Goal: Transaction & Acquisition: Purchase product/service

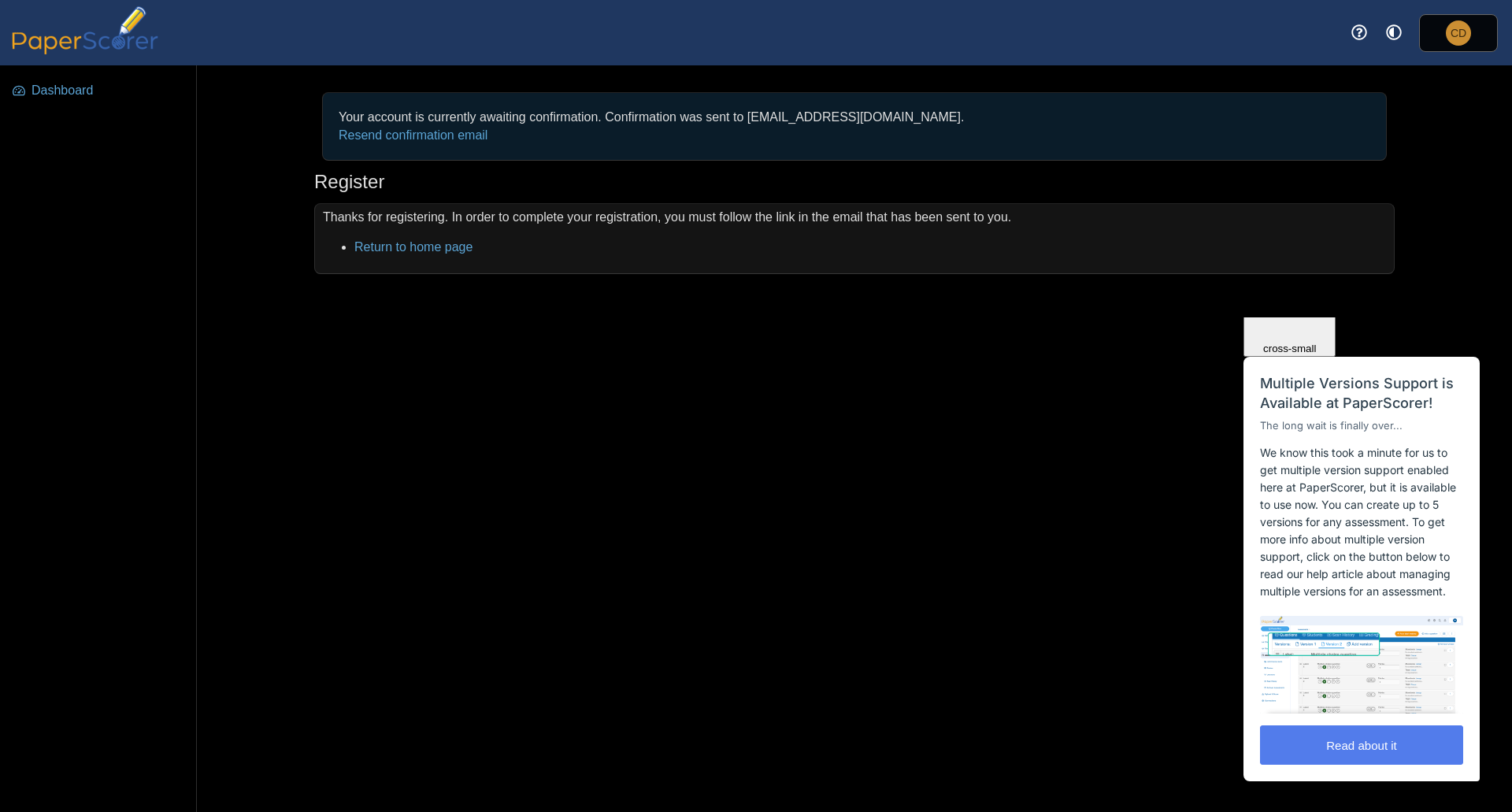
click at [1303, 260] on span "Close" at bounding box center [1290, 254] width 27 height 12
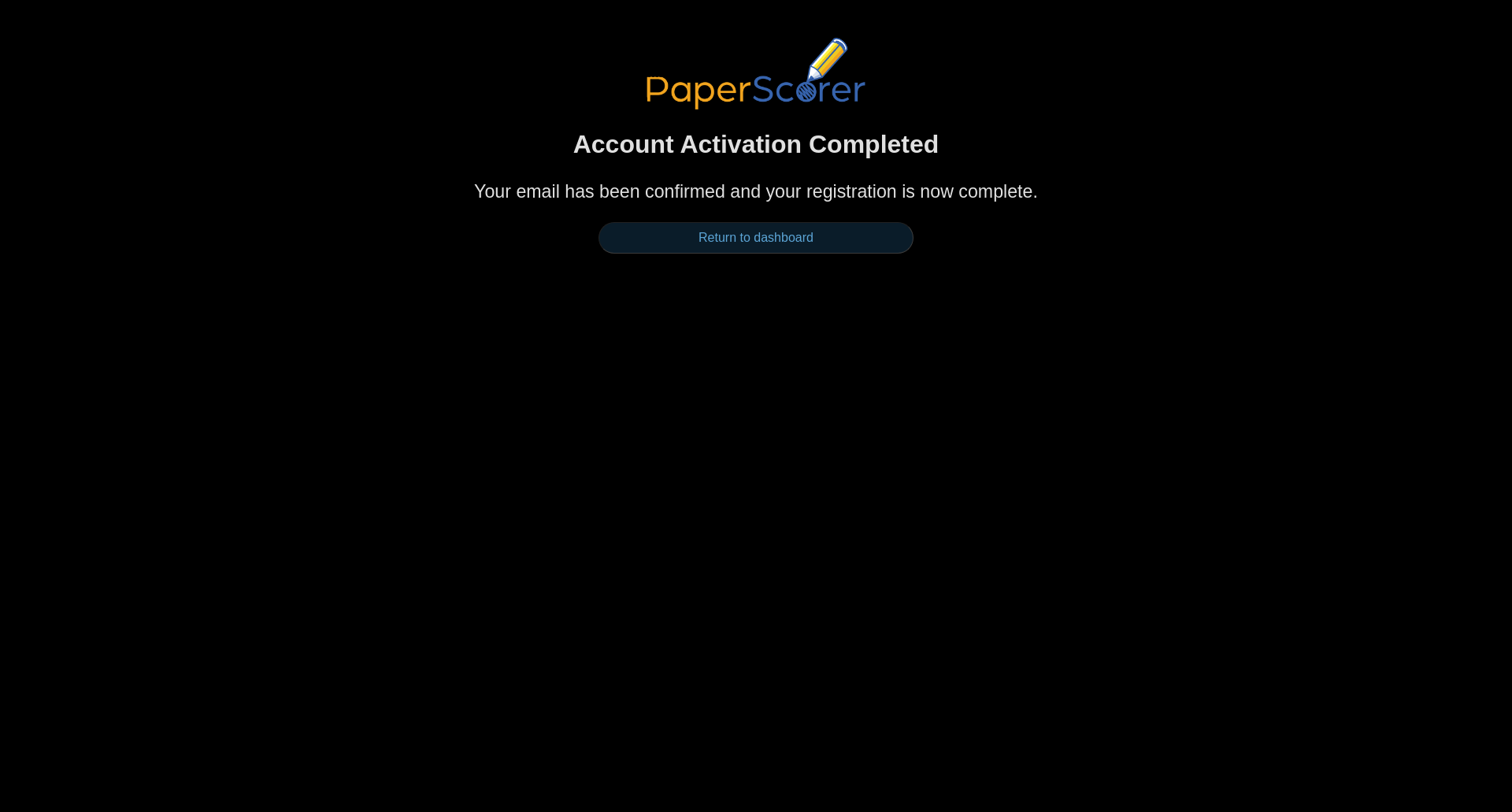
click at [748, 232] on link "Return to dashboard" at bounding box center [756, 238] width 315 height 32
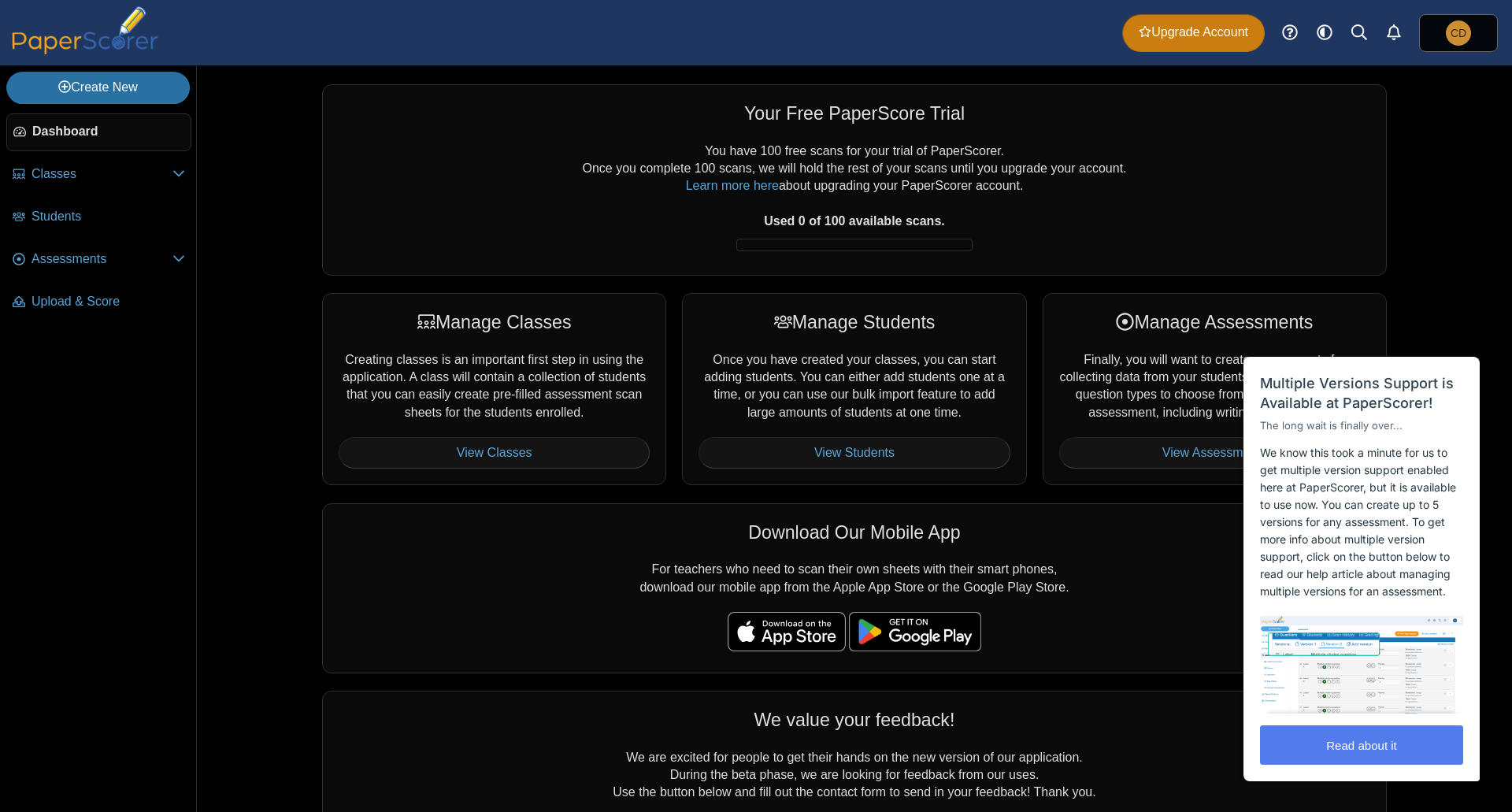
click at [1201, 33] on span "Upgrade Account" at bounding box center [1194, 33] width 110 height 18
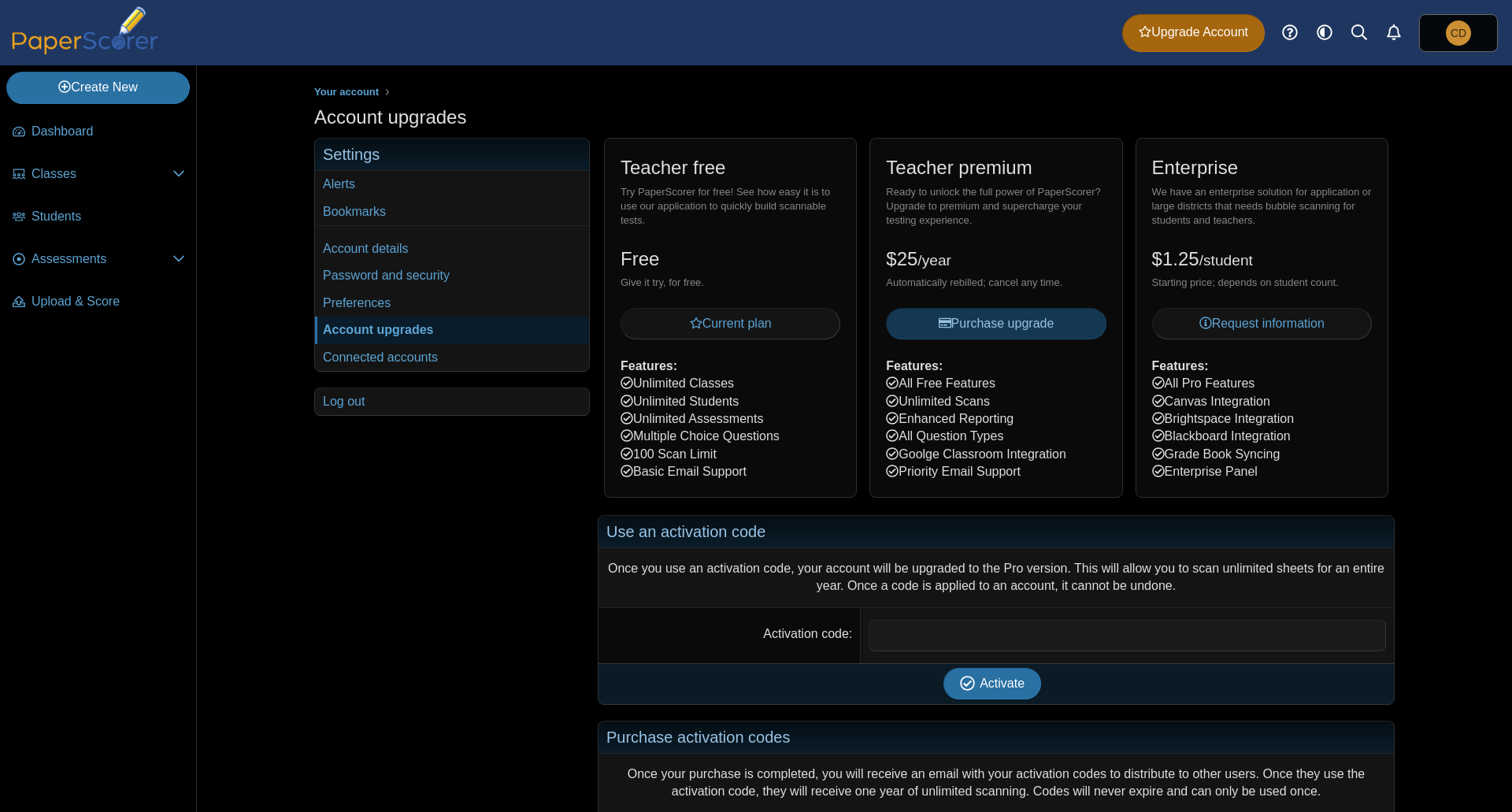
scroll to position [155, 0]
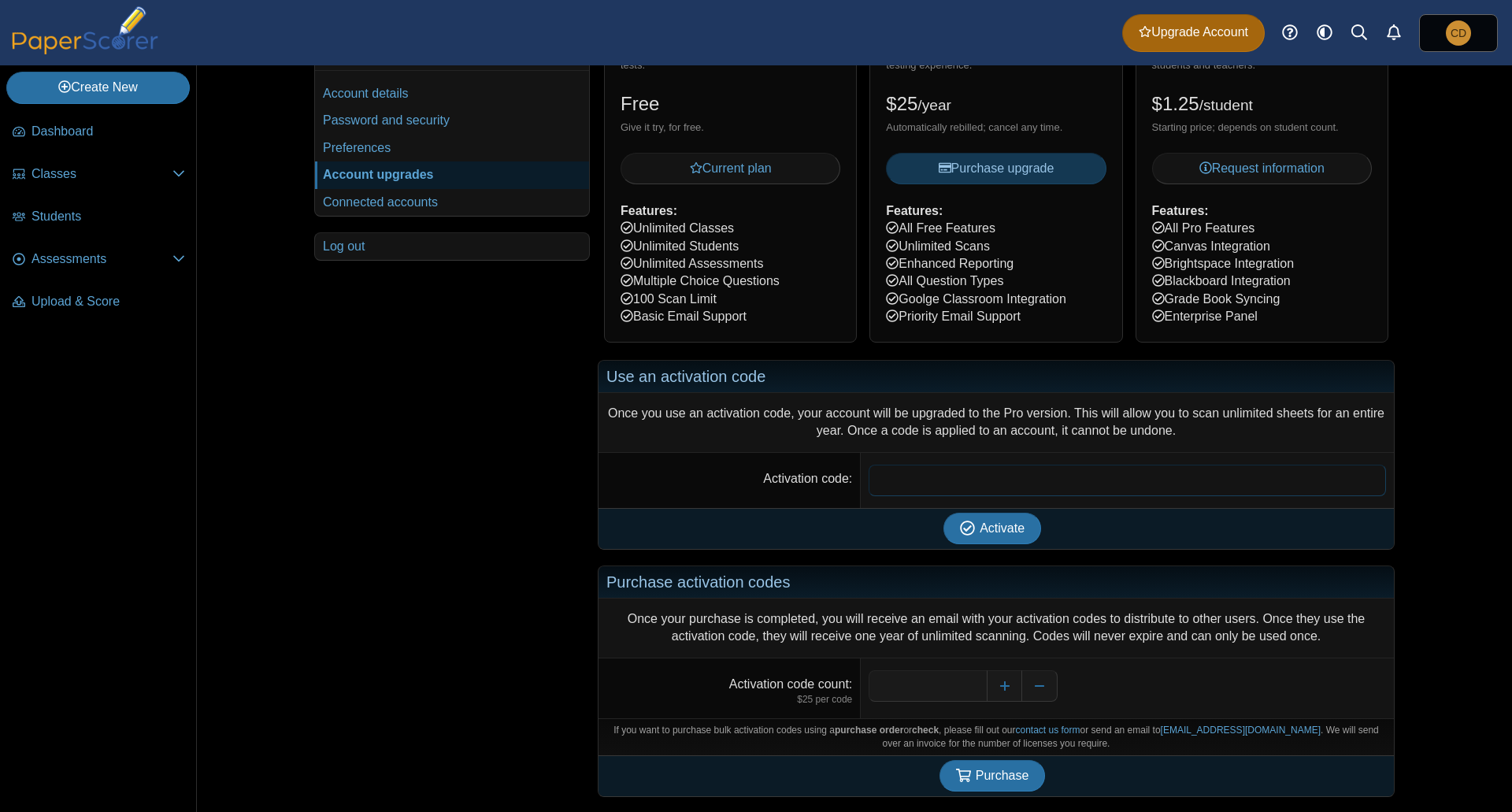
click at [912, 474] on input "Activation code" at bounding box center [1128, 481] width 517 height 32
paste input "**********"
type input "**********"
click at [980, 529] on span "Activate" at bounding box center [1002, 528] width 45 height 13
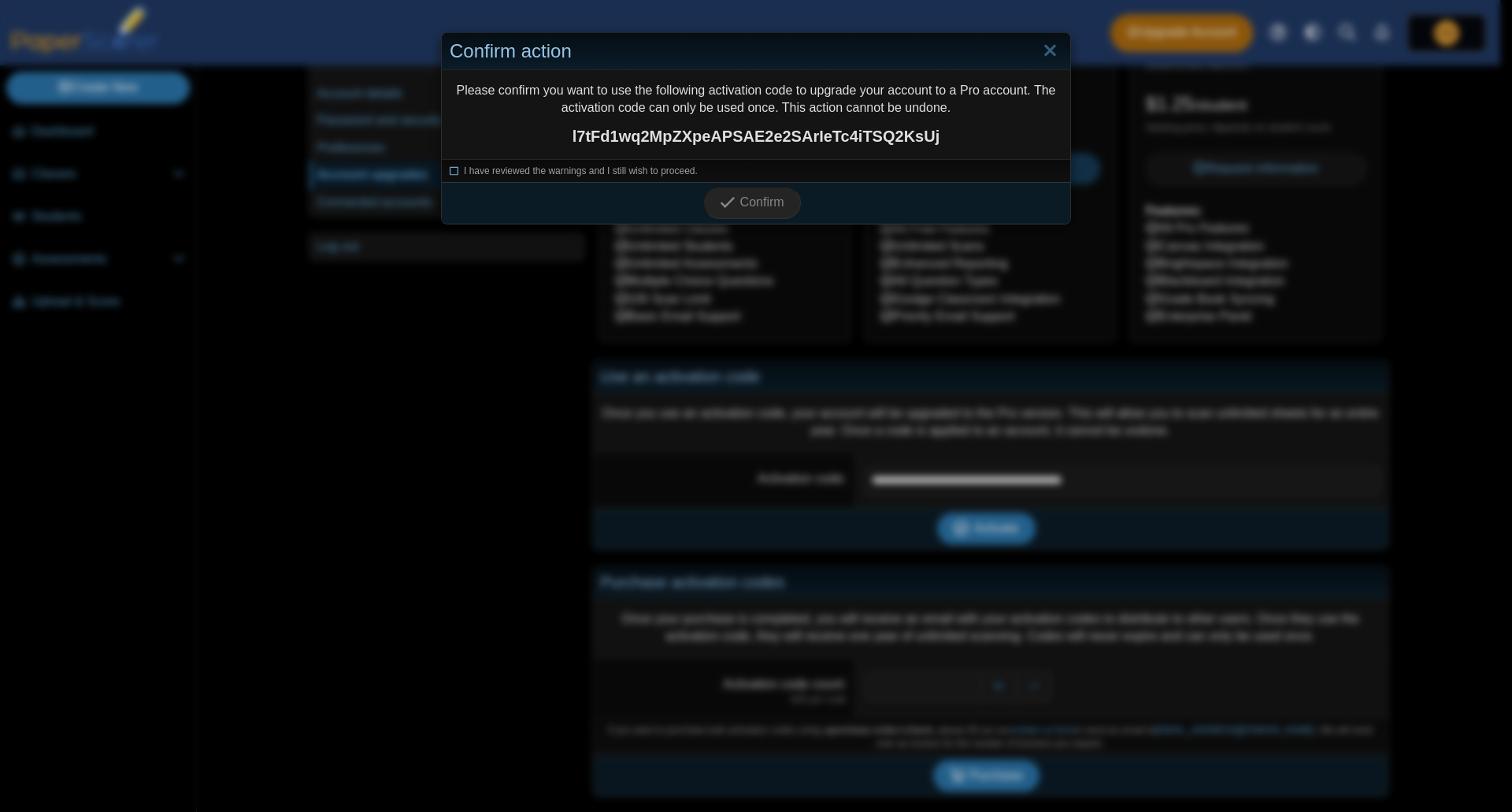
click at [594, 174] on span "I have reviewed the warnings and I still wish to proceed." at bounding box center [581, 171] width 234 height 11
click at [766, 197] on span "Confirm" at bounding box center [763, 201] width 44 height 13
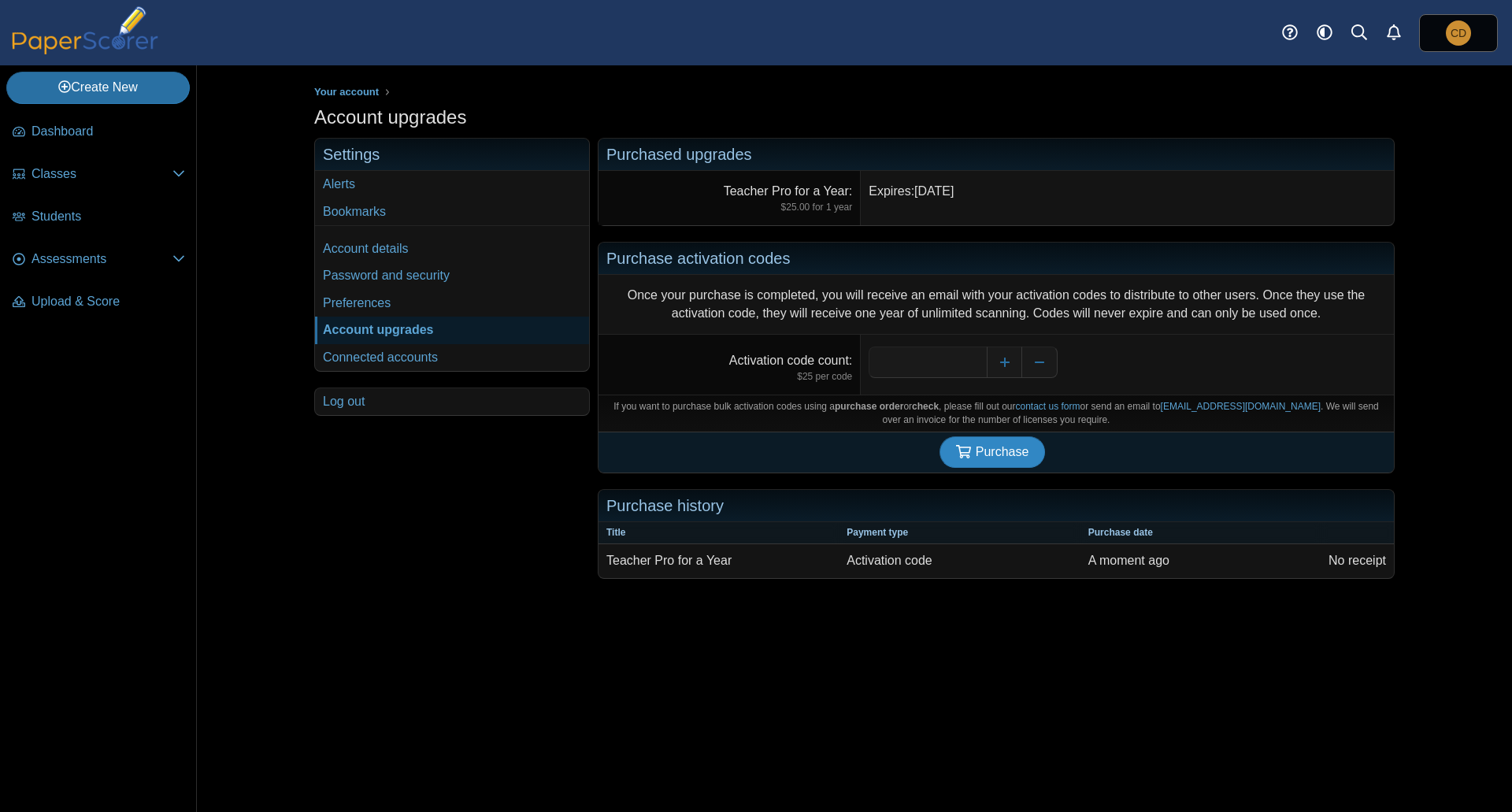
click at [1003, 451] on span "Purchase" at bounding box center [1003, 451] width 53 height 13
click at [47, 123] on span "Dashboard" at bounding box center [108, 132] width 153 height 18
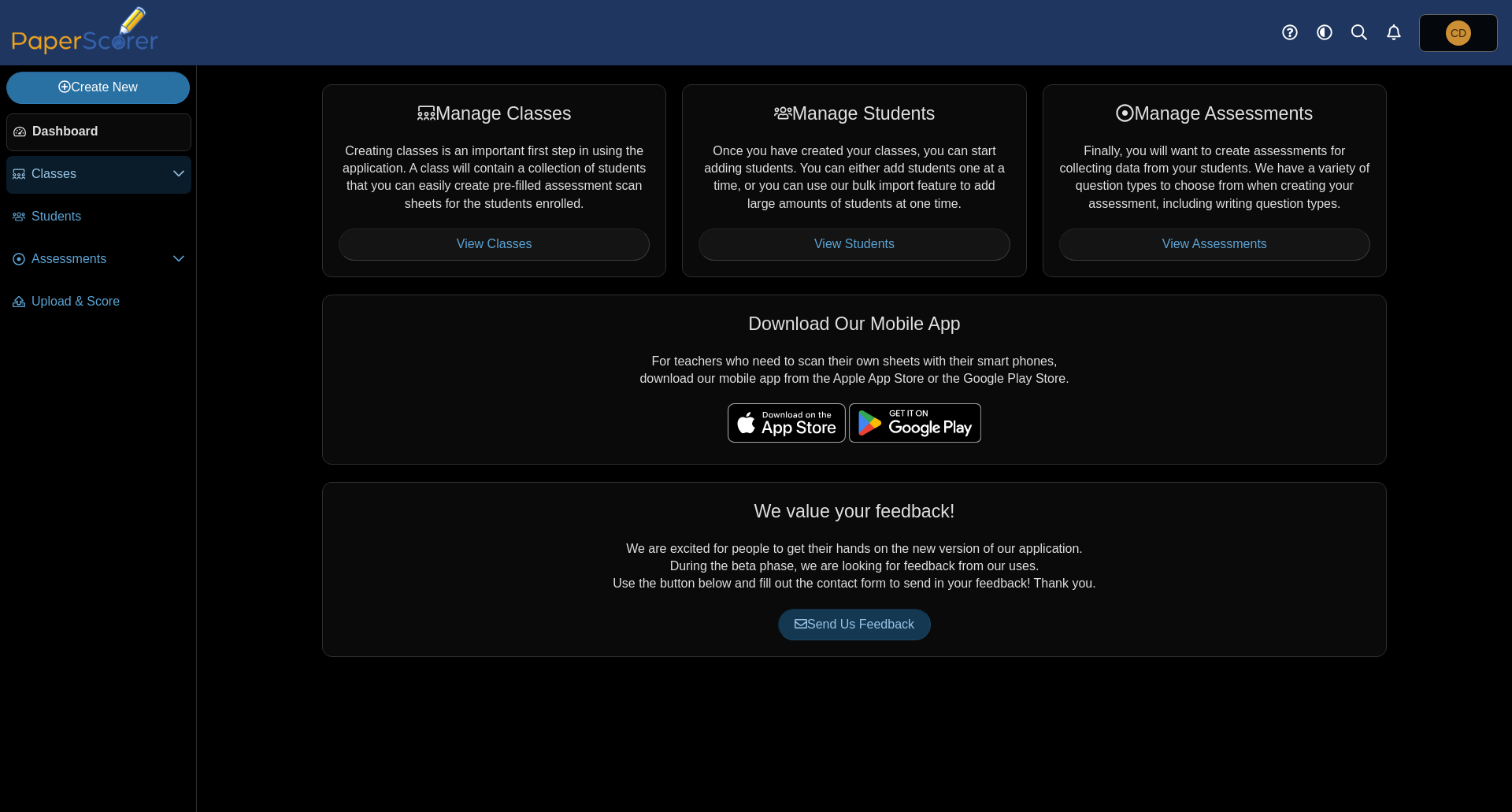
click at [81, 189] on link "Classes" at bounding box center [98, 174] width 185 height 38
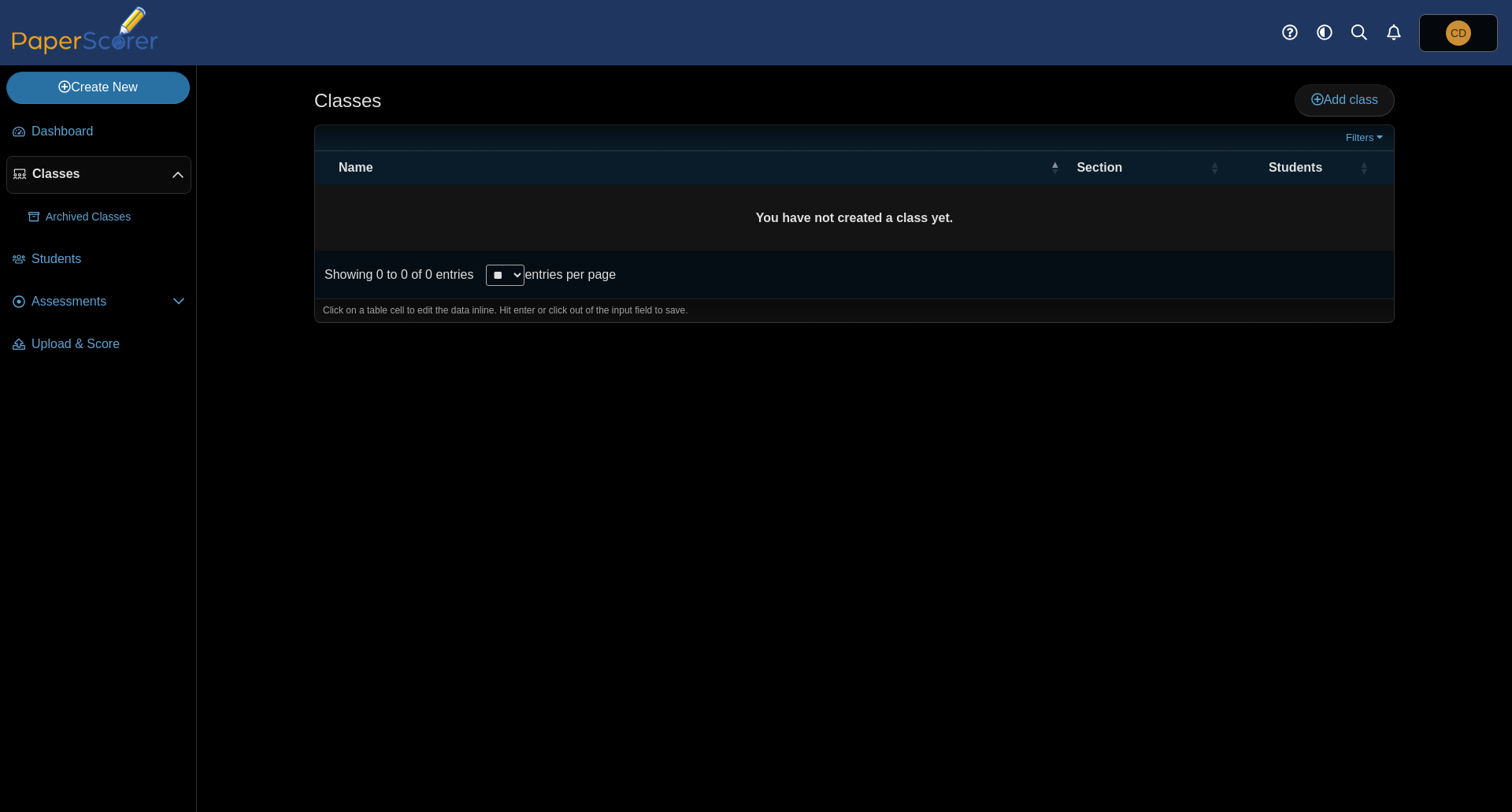
click at [58, 178] on span "Classes" at bounding box center [101, 174] width 139 height 18
click at [50, 132] on span "Dashboard" at bounding box center [108, 132] width 153 height 18
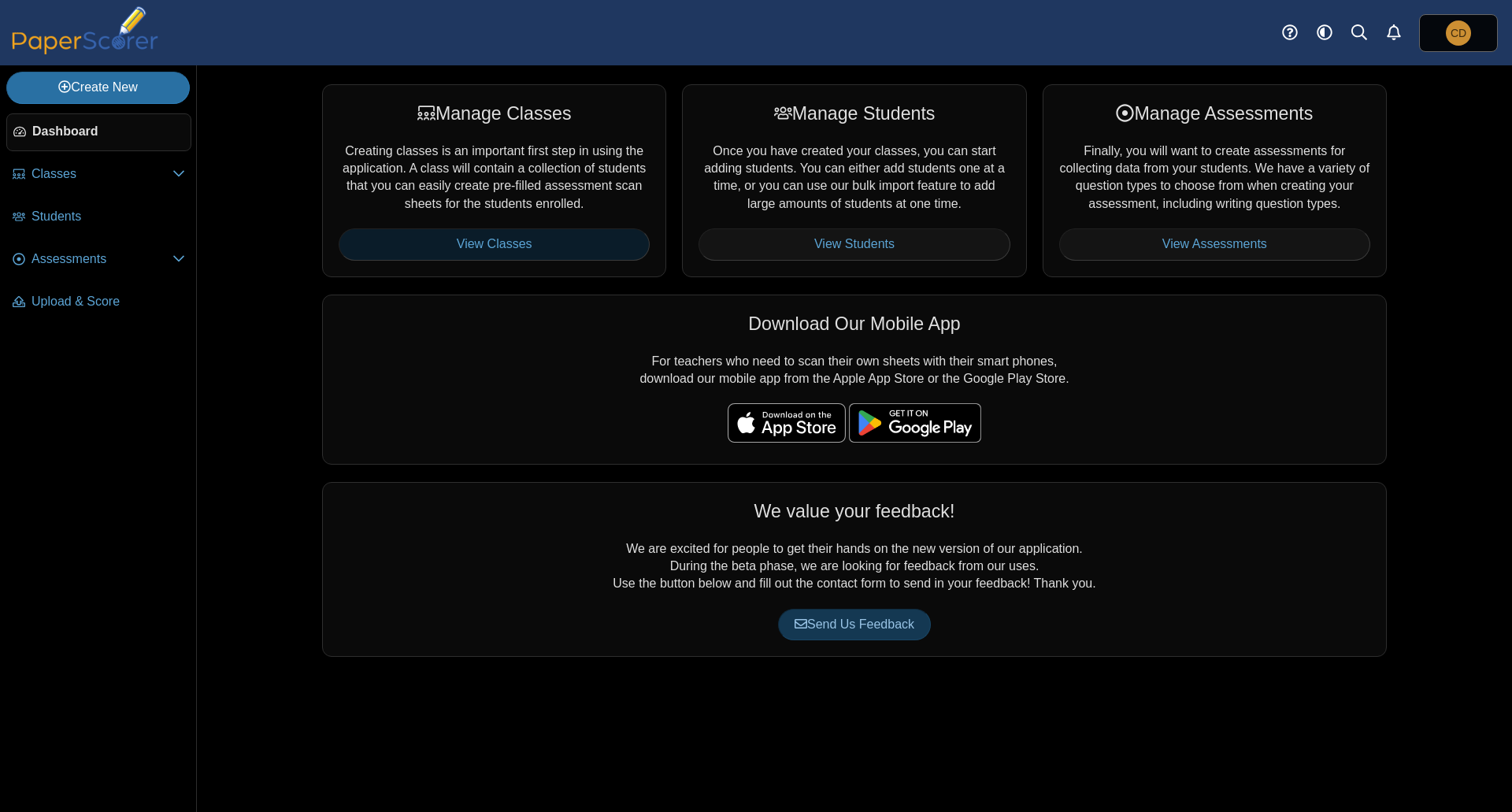
click at [529, 244] on link "View Classes" at bounding box center [493, 244] width 311 height 32
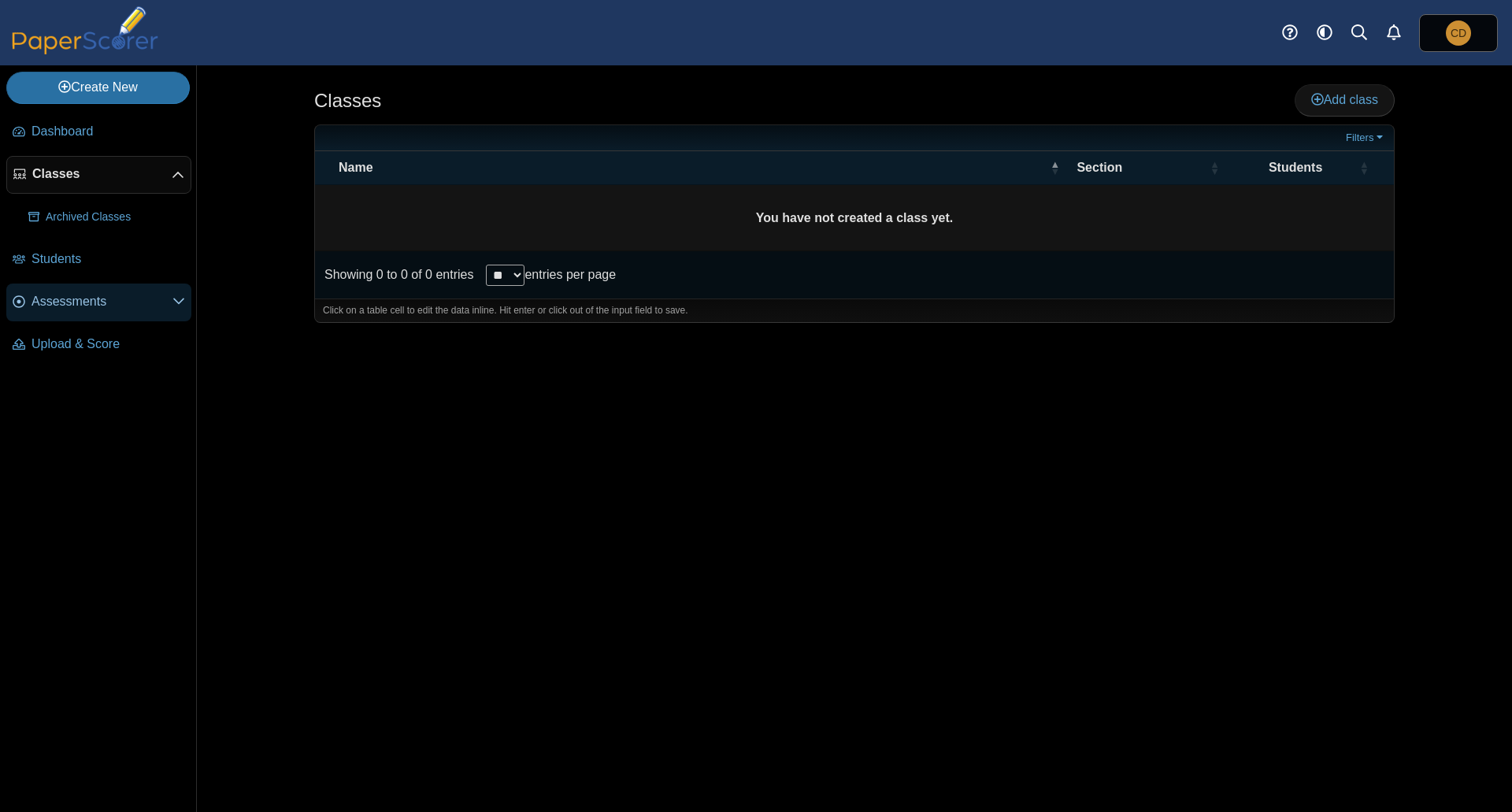
click at [71, 300] on span "Assessments" at bounding box center [102, 302] width 141 height 18
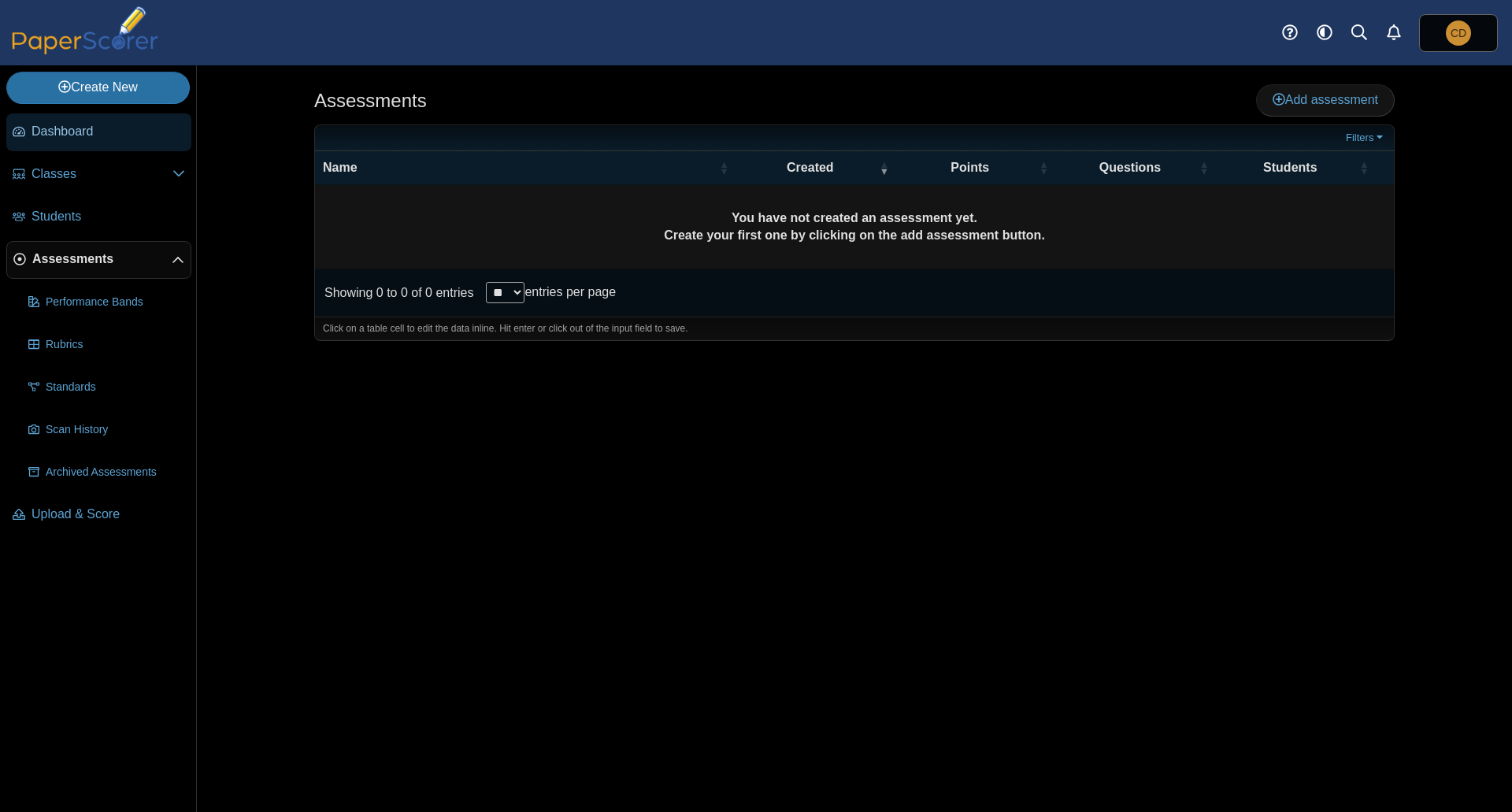
click at [63, 125] on span "Dashboard" at bounding box center [108, 132] width 153 height 18
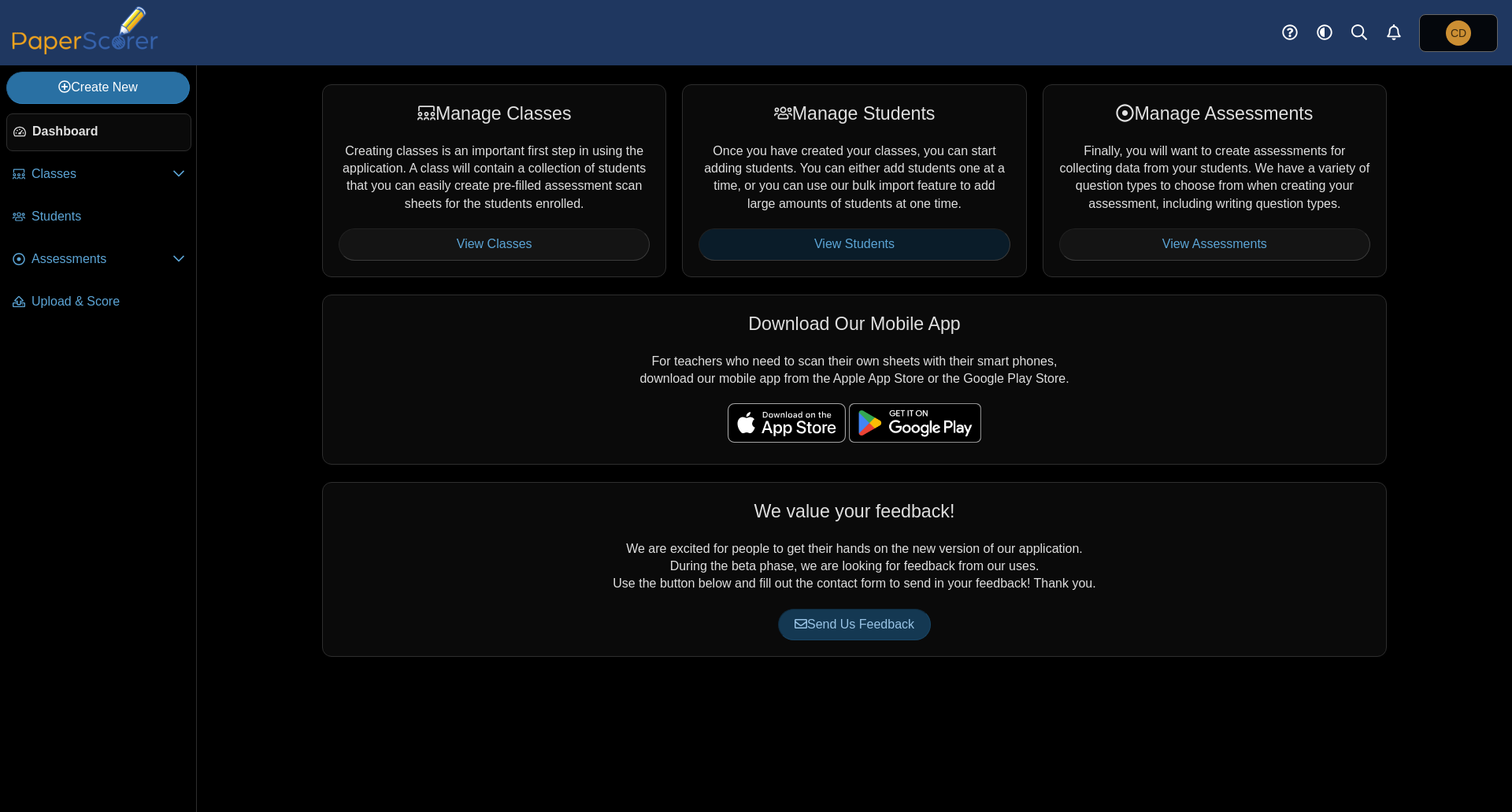
click at [905, 244] on link "View Students" at bounding box center [854, 244] width 311 height 32
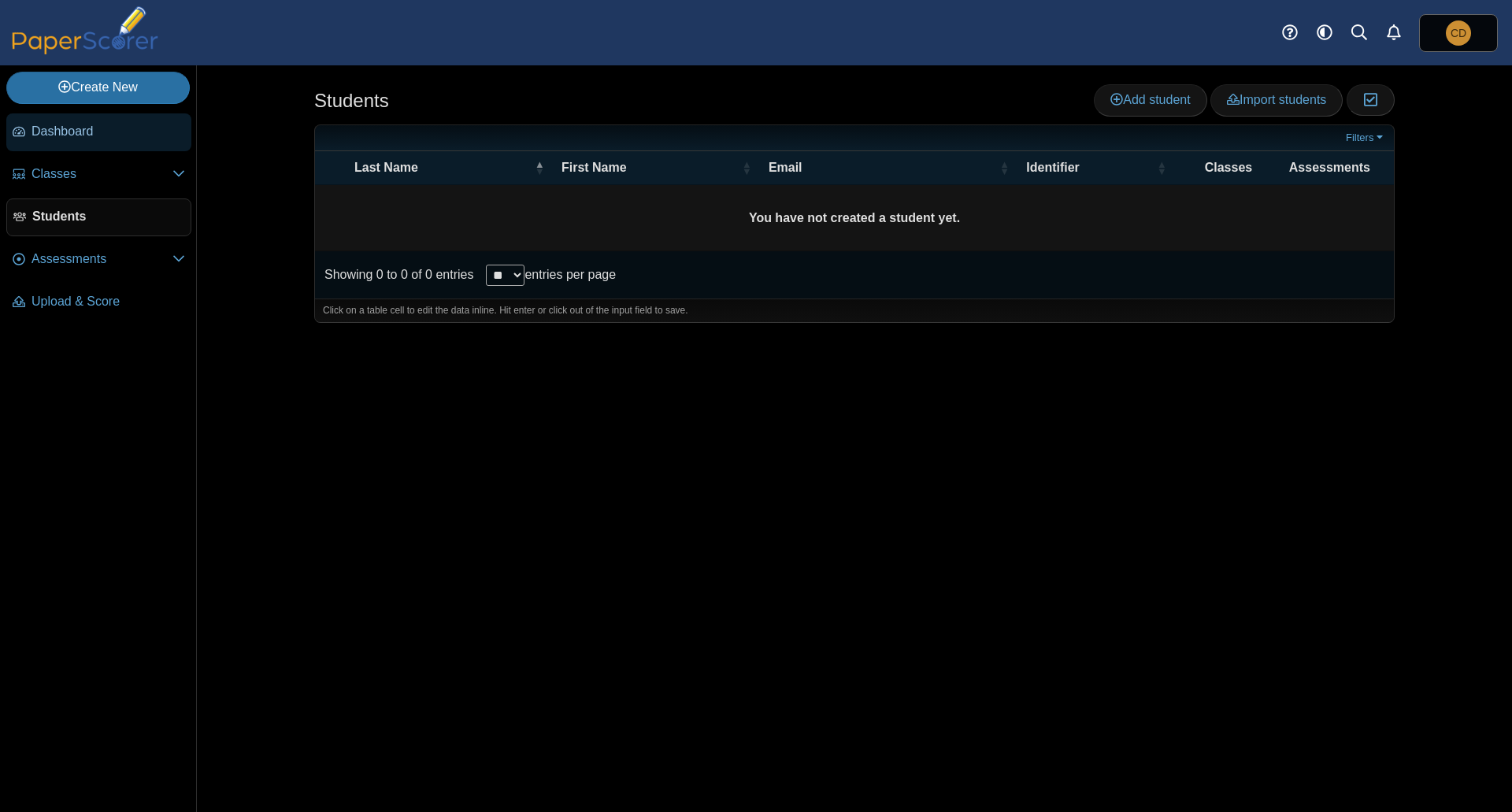
click at [70, 133] on span "Dashboard" at bounding box center [108, 132] width 153 height 18
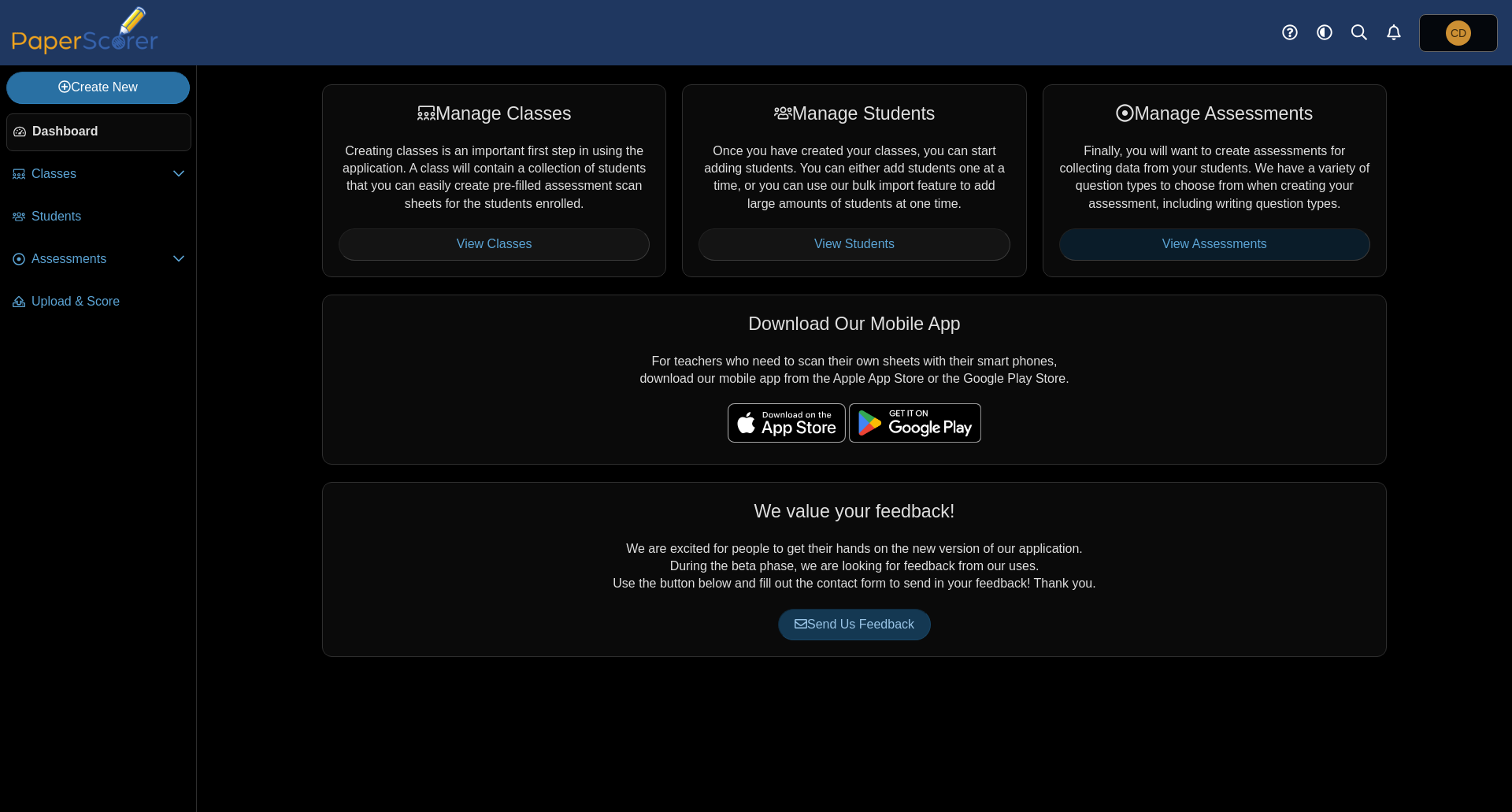
click at [1208, 246] on link "View Assessments" at bounding box center [1214, 244] width 311 height 32
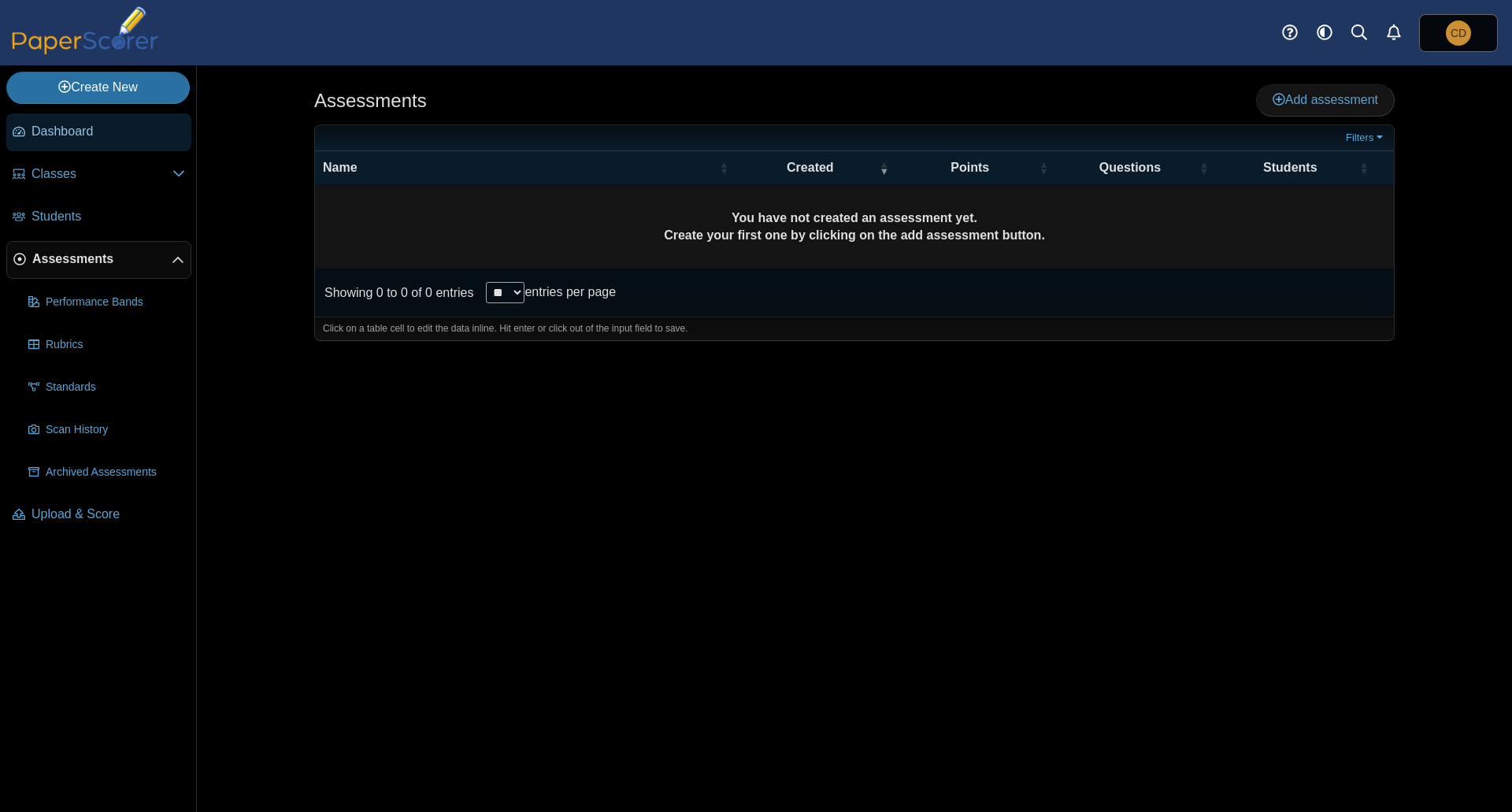
click at [38, 131] on span "Dashboard" at bounding box center [108, 132] width 153 height 18
